Goal: Transaction & Acquisition: Purchase product/service

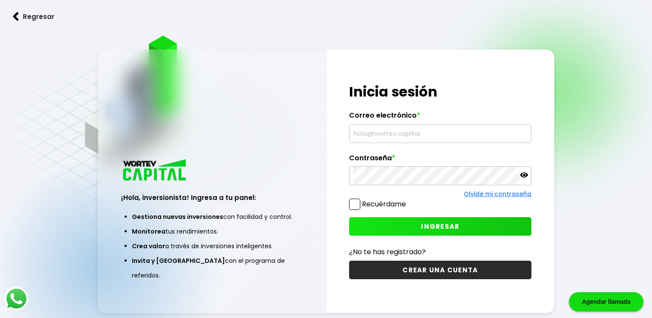
click at [416, 133] on input "text" at bounding box center [440, 134] width 175 height 18
paste input "[PERSON_NAME][EMAIL_ADDRESS][DOMAIN_NAME]"
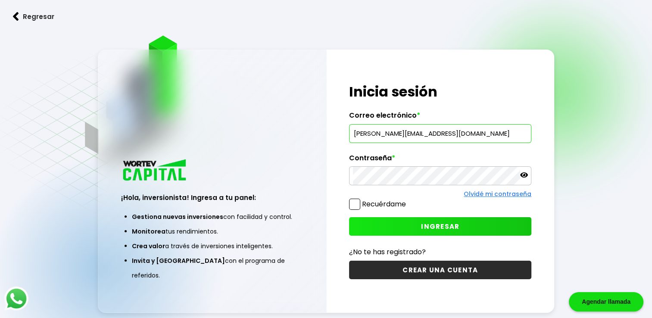
type input "[PERSON_NAME][EMAIL_ADDRESS][DOMAIN_NAME]"
click at [447, 228] on span "INGRESAR" at bounding box center [440, 226] width 38 height 9
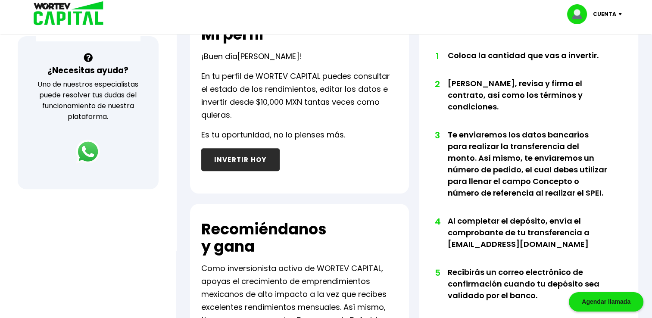
scroll to position [302, 0]
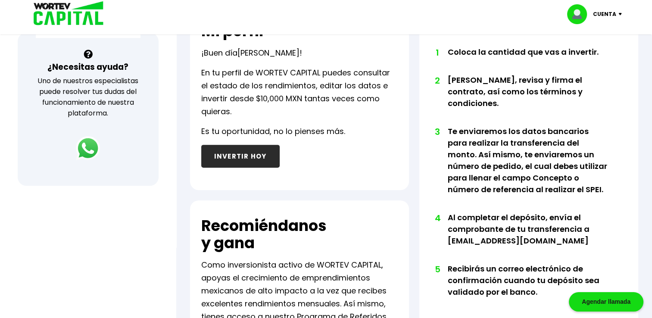
click at [251, 156] on button "INVERTIR HOY" at bounding box center [240, 156] width 78 height 23
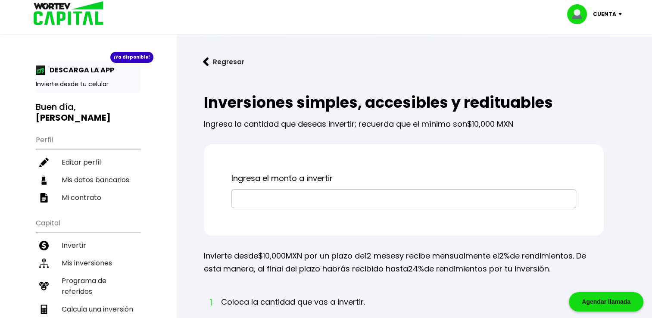
click at [276, 202] on input "text" at bounding box center [403, 199] width 337 height 18
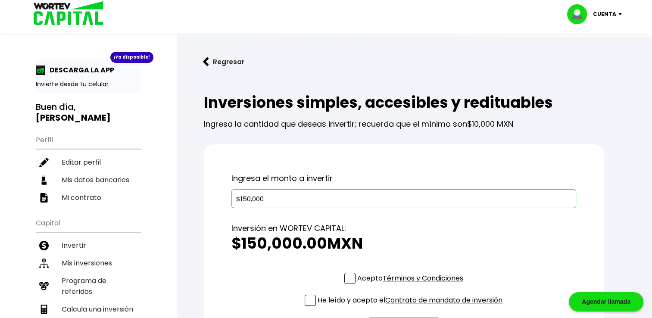
type input "$150,000"
click at [411, 237] on h2 "$150,000.00 MXN" at bounding box center [403, 243] width 345 height 17
click at [349, 275] on span at bounding box center [349, 278] width 11 height 11
click at [412, 285] on input "Acepto Términos y Condiciones" at bounding box center [412, 285] width 0 height 0
click at [309, 297] on span at bounding box center [310, 300] width 11 height 11
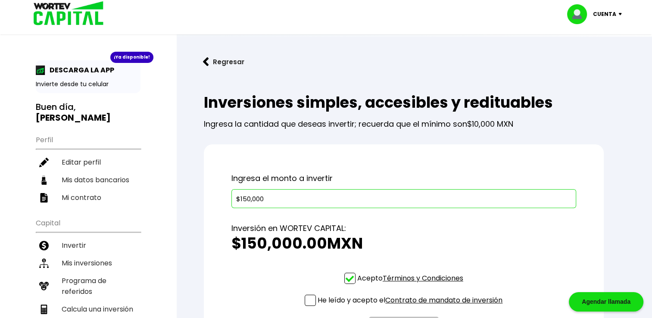
click at [412, 307] on input "He leído y acepto el Contrato de mandato de inversión" at bounding box center [412, 307] width 0 height 0
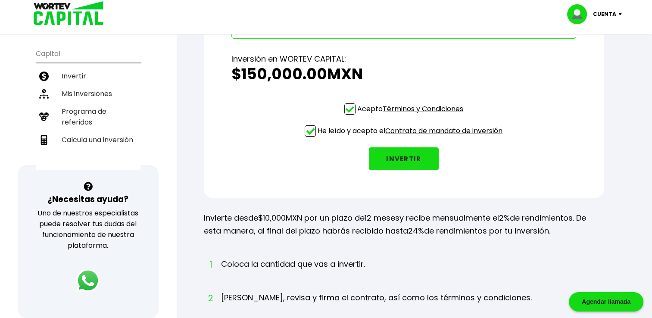
scroll to position [172, 0]
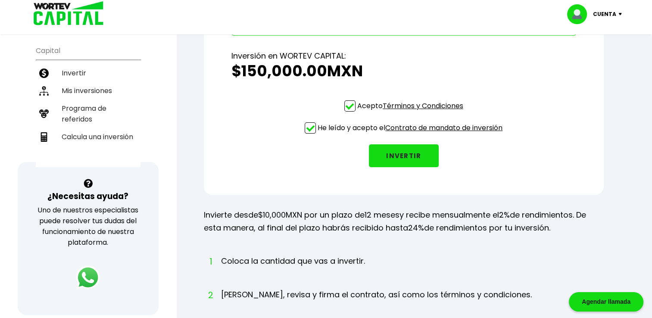
click at [406, 159] on button "INVERTIR" at bounding box center [404, 155] width 70 height 23
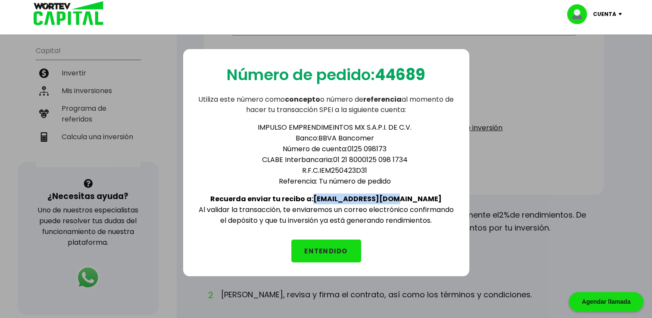
drag, startPoint x: 340, startPoint y: 196, endPoint x: 415, endPoint y: 196, distance: 75.0
click at [415, 196] on div "IMPULSO EMPRENDIMEINTOS MX S.A.P.I. DE C.V. Banco: BBVA Bancomer Número de cuen…" at bounding box center [326, 170] width 259 height 111
copy b "[EMAIL_ADDRESS][DOMAIN_NAME]"
click at [331, 246] on button "ENTENDIDO" at bounding box center [326, 251] width 70 height 23
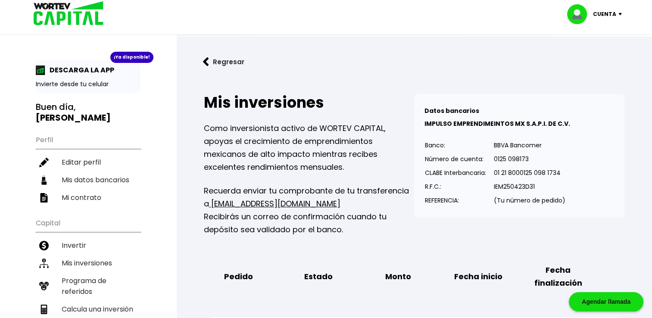
click at [228, 62] on button "Regresar" at bounding box center [223, 61] width 67 height 23
